Goal: Task Accomplishment & Management: Manage account settings

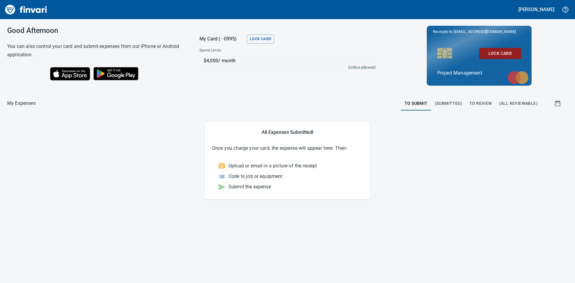
click at [470, 102] on span "To Review" at bounding box center [480, 103] width 23 height 7
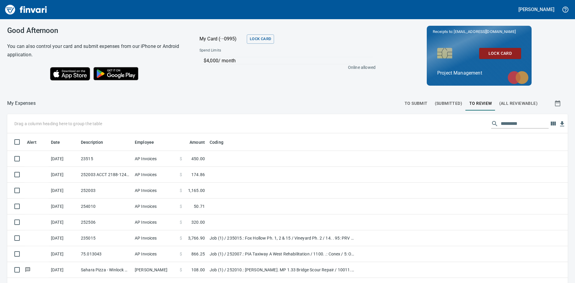
scroll to position [213, 552]
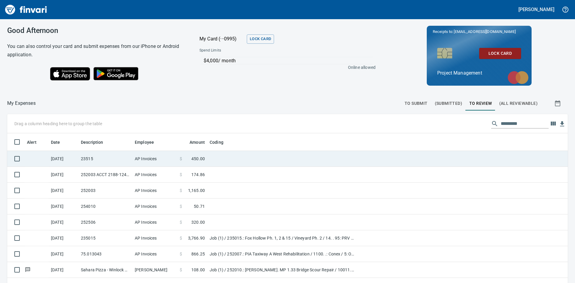
click at [101, 158] on td "23515" at bounding box center [105, 159] width 54 height 16
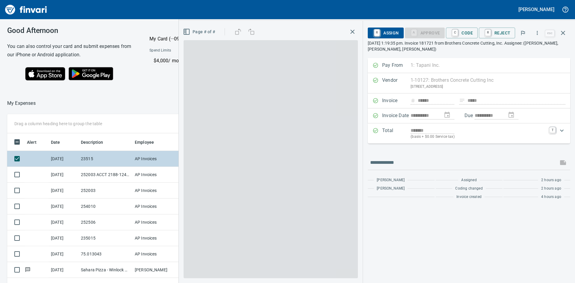
scroll to position [213, 402]
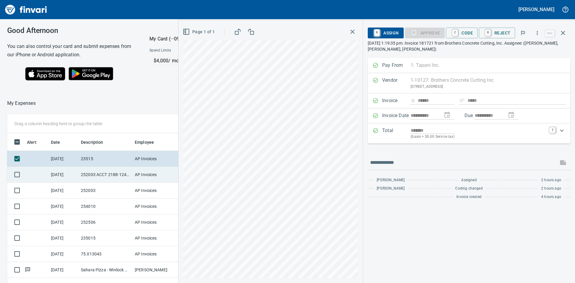
click at [93, 171] on td "252003 ACCT 2188-1242268" at bounding box center [105, 175] width 54 height 16
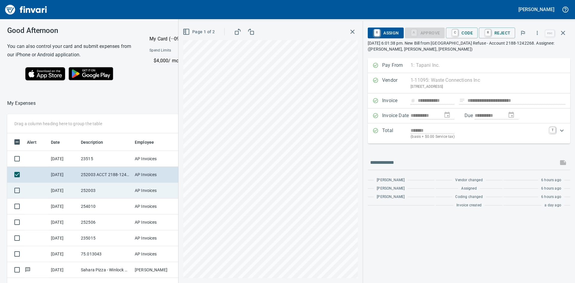
click at [94, 188] on td "252003" at bounding box center [105, 191] width 54 height 16
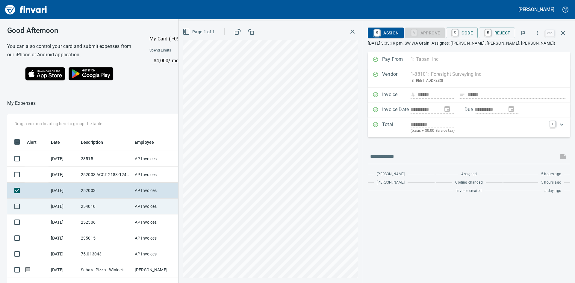
click at [91, 204] on td "254010" at bounding box center [105, 207] width 54 height 16
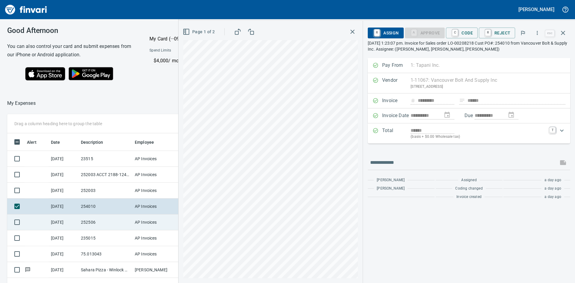
click at [91, 224] on td "252506" at bounding box center [105, 222] width 54 height 16
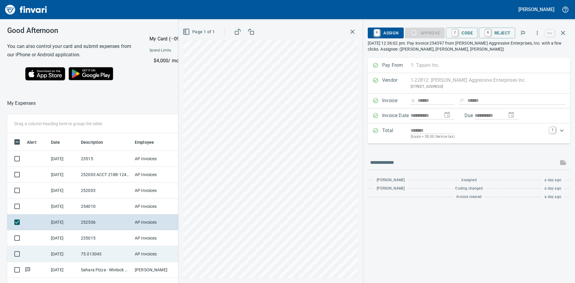
click at [90, 246] on td "75.013043" at bounding box center [105, 254] width 54 height 16
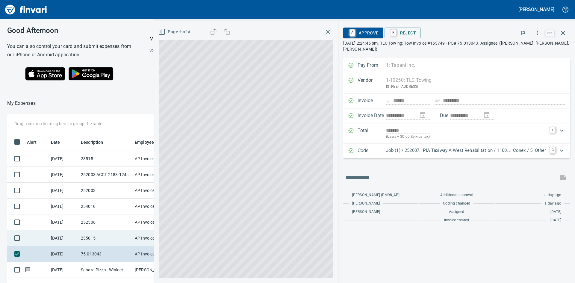
click at [92, 238] on td "235015" at bounding box center [105, 238] width 54 height 16
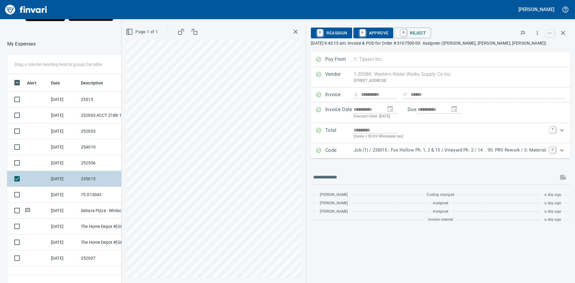
scroll to position [60, 0]
click at [296, 32] on icon "button" at bounding box center [296, 32] width 4 height 4
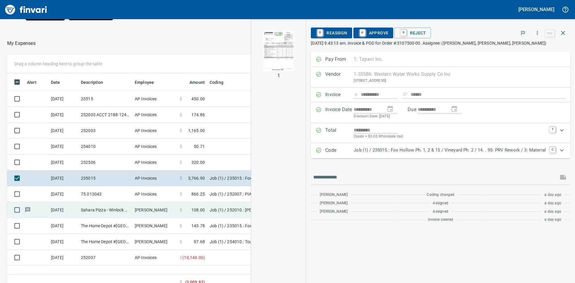
click at [103, 212] on td "Sahara Pizza - Winlock Winlock [GEOGRAPHIC_DATA]" at bounding box center [105, 210] width 54 height 16
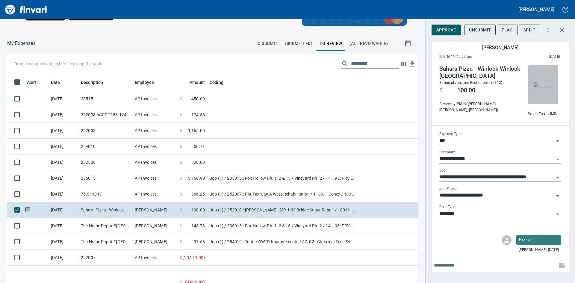
click at [545, 87] on img "button" at bounding box center [543, 84] width 19 height 5
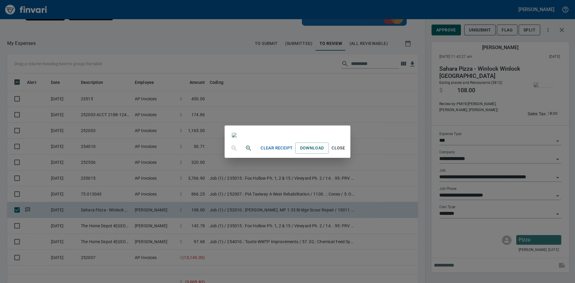
click at [431, 12] on div "Clear Receipt Download Close" at bounding box center [287, 141] width 575 height 283
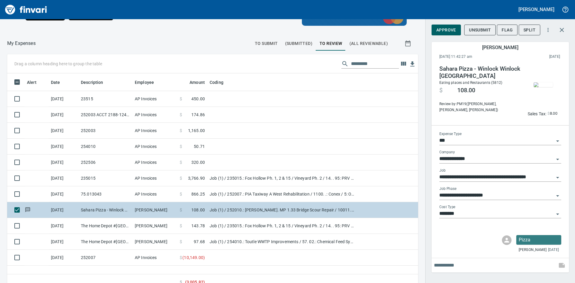
click at [86, 209] on td "Sahara Pizza - Winlock Winlock [GEOGRAPHIC_DATA]" at bounding box center [105, 210] width 54 height 16
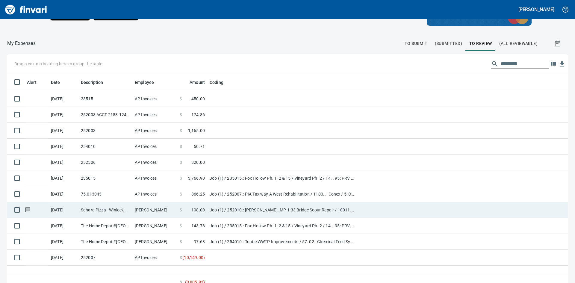
scroll to position [213, 551]
click at [92, 205] on td "Sahara Pizza - Winlock Winlock [GEOGRAPHIC_DATA]" at bounding box center [105, 210] width 54 height 16
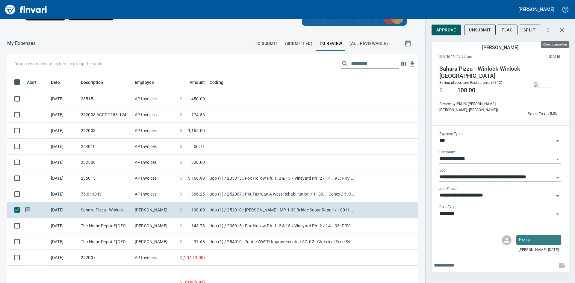
scroll to position [213, 402]
click at [562, 30] on icon "button" at bounding box center [562, 30] width 4 height 4
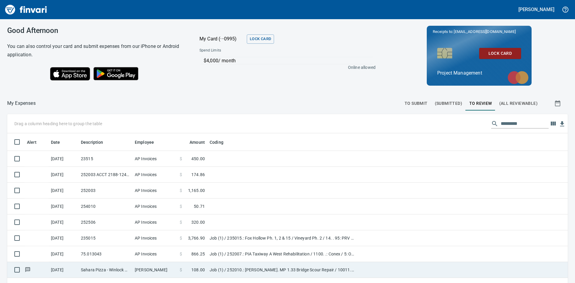
click at [127, 269] on td "Sahara Pizza - Winlock Winlock [GEOGRAPHIC_DATA]" at bounding box center [105, 270] width 54 height 16
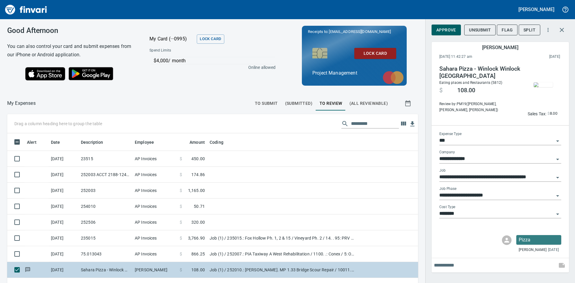
scroll to position [213, 402]
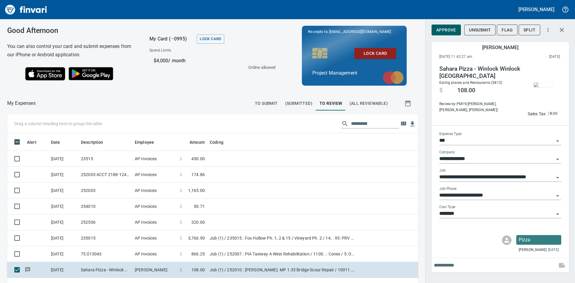
click at [183, 91] on div "Good Afternoon You can also control your card and submit expenses from our iPho…" at bounding box center [212, 55] width 425 height 73
click at [547, 82] on img "button" at bounding box center [543, 84] width 19 height 5
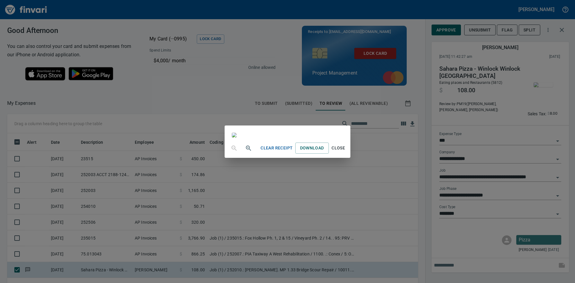
scroll to position [0, 0]
click at [451, 9] on div "Clear Receipt Download Close" at bounding box center [287, 141] width 575 height 283
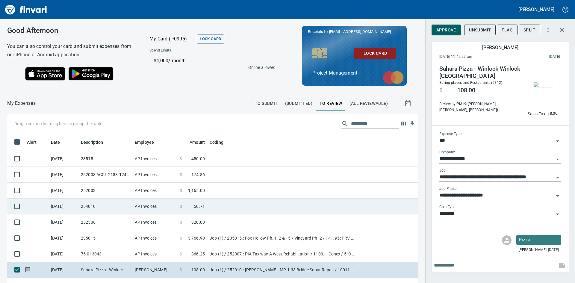
click at [102, 208] on td "254010" at bounding box center [105, 207] width 54 height 16
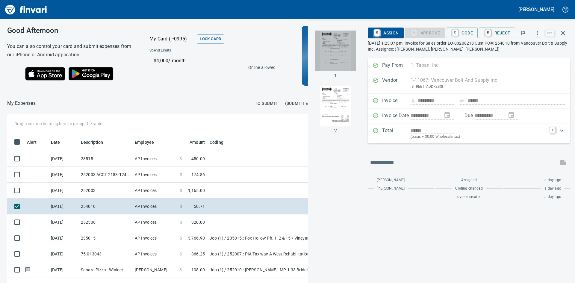
click at [331, 63] on img "button" at bounding box center [335, 51] width 41 height 41
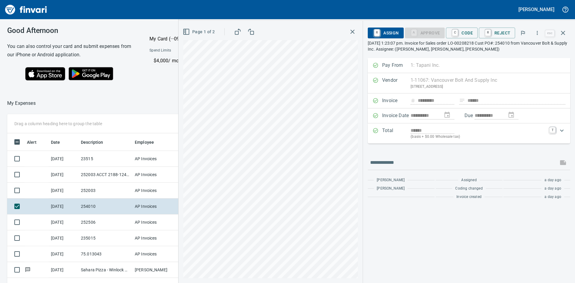
click at [353, 31] on icon "button" at bounding box center [352, 32] width 4 height 4
